Goal: Transaction & Acquisition: Purchase product/service

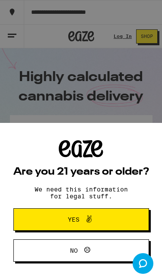
click at [124, 220] on button "Yes" at bounding box center [80, 219] width 135 height 22
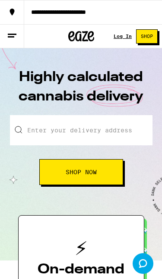
click at [122, 39] on div "Log In" at bounding box center [122, 36] width 18 height 5
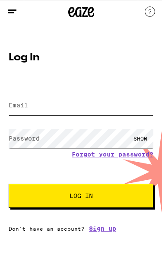
click at [99, 110] on input "Email" at bounding box center [81, 105] width 145 height 19
type input "williskayla3@gmail.com"
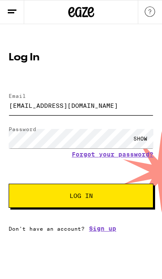
click at [81, 197] on button "Log In" at bounding box center [81, 196] width 145 height 24
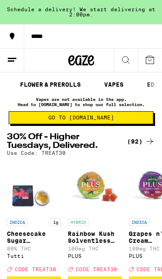
scroll to position [0, 82]
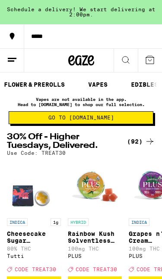
click at [97, 86] on button "VAPES" at bounding box center [98, 84] width 28 height 10
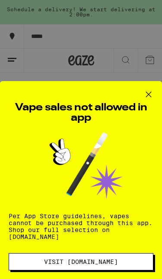
click at [74, 259] on span "Visit Eaze.com" at bounding box center [81, 262] width 74 height 6
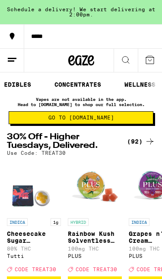
scroll to position [0, 198]
click at [98, 84] on link "CONCENTRATES" at bounding box center [87, 84] width 55 height 10
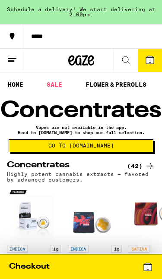
click at [139, 171] on div "(42)" at bounding box center [141, 166] width 28 height 10
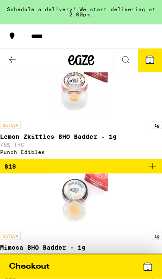
scroll to position [1002, 0]
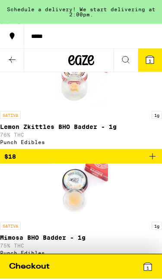
click at [147, 61] on icon at bounding box center [150, 60] width 8 height 8
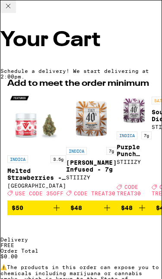
scroll to position [69, 0]
click at [13, 11] on icon at bounding box center [8, 6] width 10 height 10
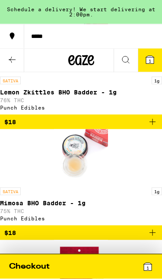
scroll to position [1037, 0]
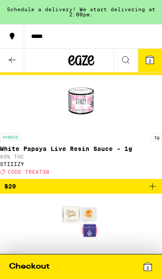
scroll to position [2342, 0]
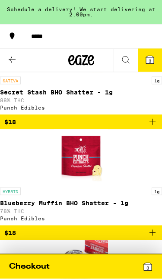
scroll to position [1261, 0]
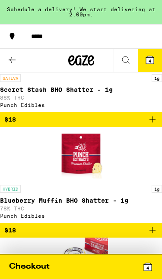
click at [154, 64] on icon at bounding box center [150, 60] width 10 height 10
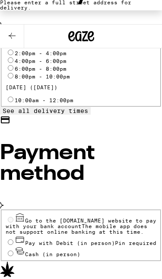
scroll to position [409, 0]
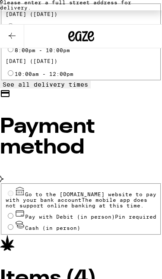
scroll to position [402, 0]
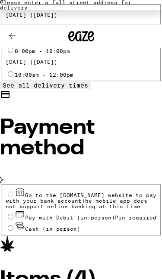
click at [149, 236] on div "Items ( 4 )" at bounding box center [81, 276] width 162 height 80
click at [49, 270] on h2 "Items ( 4 )" at bounding box center [81, 280] width 162 height 21
click at [11, 36] on icon at bounding box center [12, 36] width 10 height 10
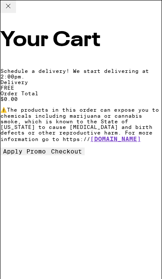
click at [13, 9] on icon at bounding box center [8, 6] width 10 height 10
